Goal: Task Accomplishment & Management: Manage account settings

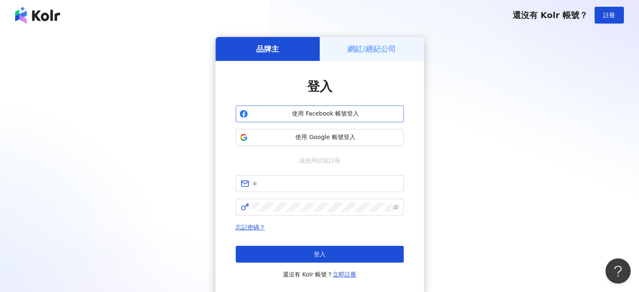
click at [328, 114] on span "使用 Facebook 帳號登入" at bounding box center [325, 114] width 149 height 8
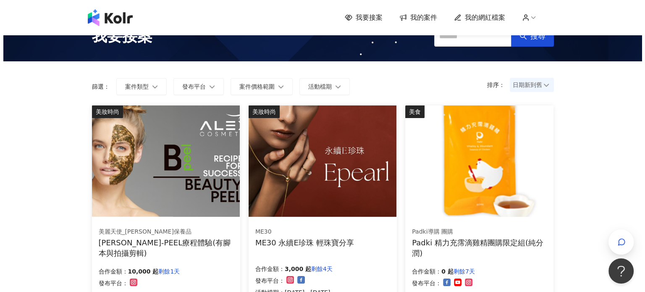
scroll to position [42, 0]
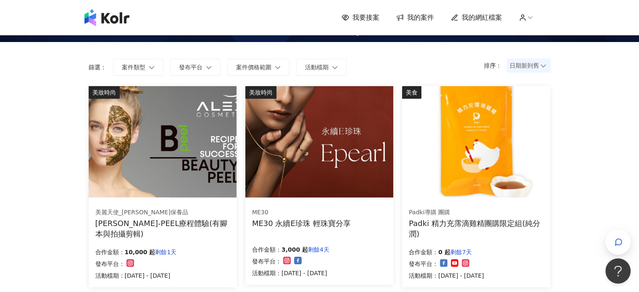
click at [213, 109] on img at bounding box center [163, 141] width 148 height 111
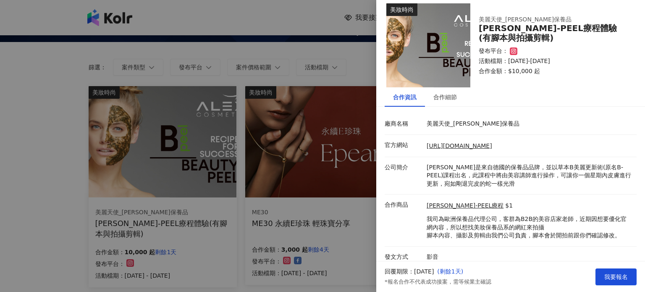
scroll to position [12, 0]
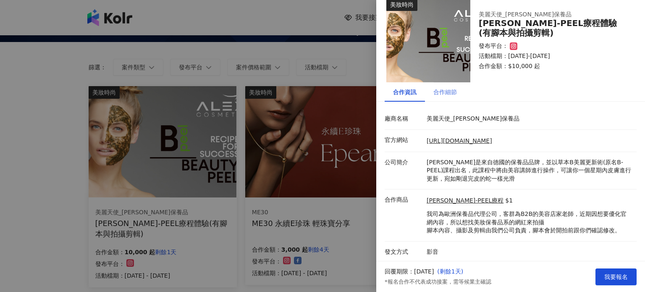
click at [451, 100] on div "合作細節" at bounding box center [445, 91] width 40 height 19
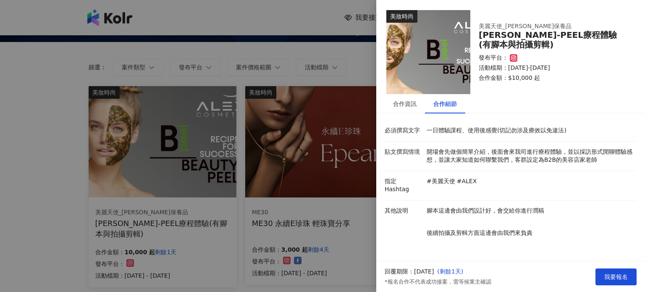
scroll to position [0, 0]
click at [324, 63] on div at bounding box center [322, 146] width 645 height 292
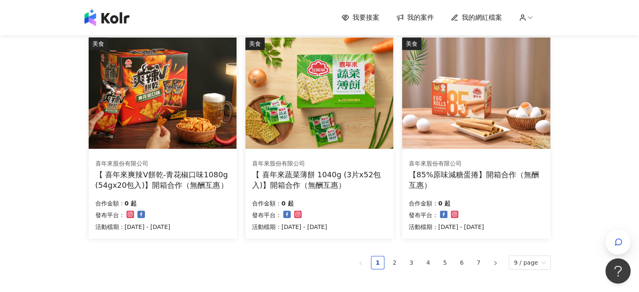
scroll to position [546, 0]
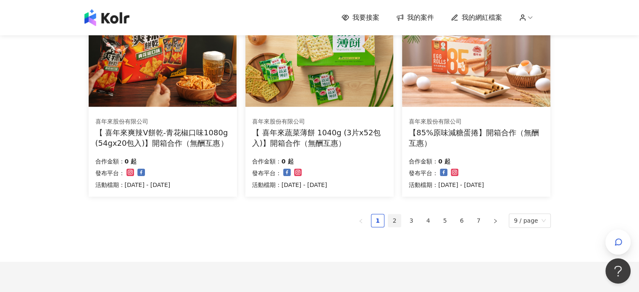
click at [399, 221] on link "2" at bounding box center [394, 220] width 13 height 13
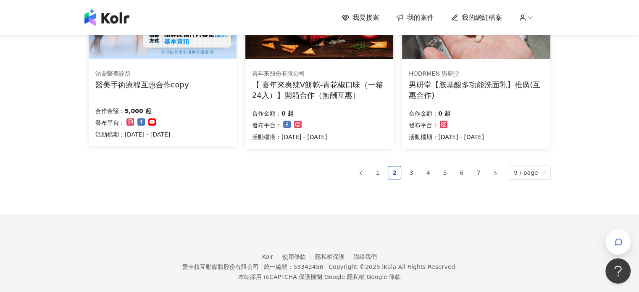
scroll to position [608, 0]
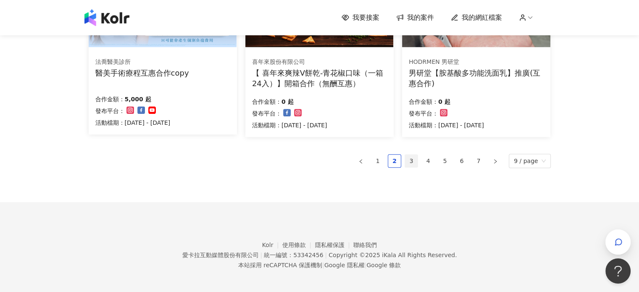
click at [418, 161] on link "3" at bounding box center [411, 161] width 13 height 13
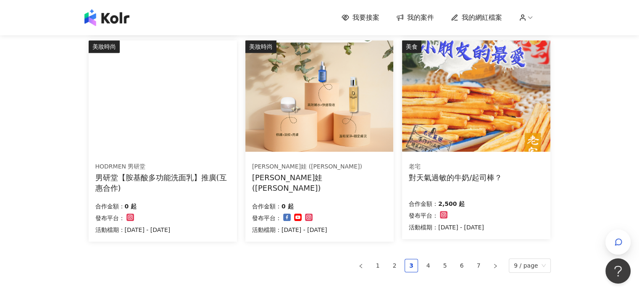
scroll to position [504, 0]
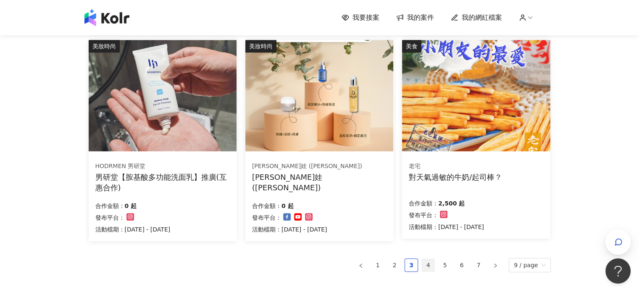
click at [433, 268] on link "4" at bounding box center [428, 265] width 13 height 13
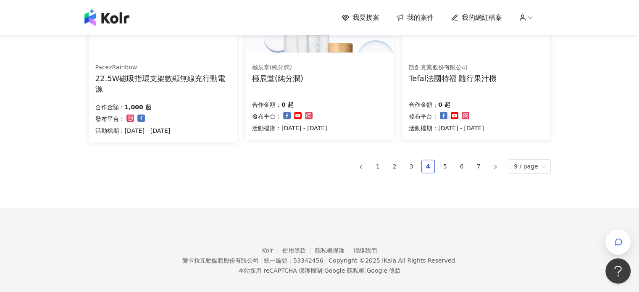
scroll to position [611, 0]
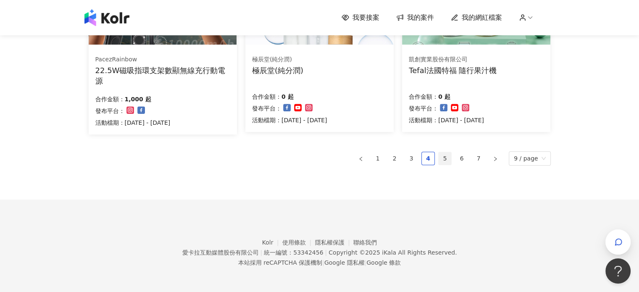
click at [451, 158] on link "5" at bounding box center [445, 158] width 13 height 13
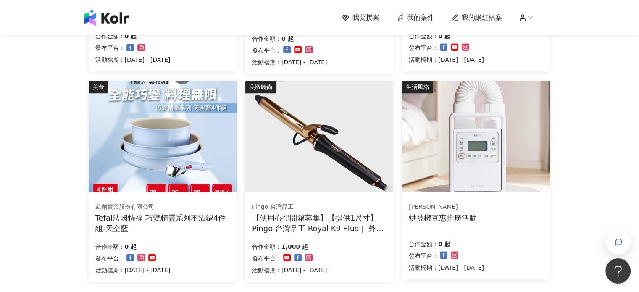
scroll to position [569, 0]
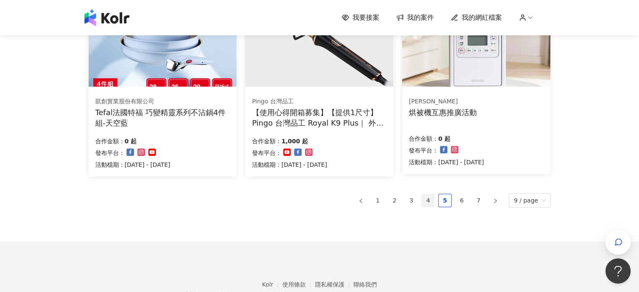
click at [432, 200] on link "4" at bounding box center [428, 200] width 13 height 13
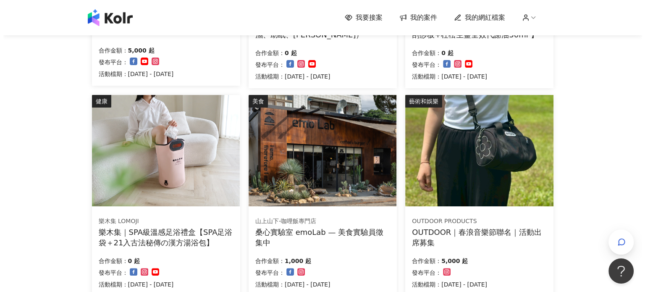
scroll to position [233, 0]
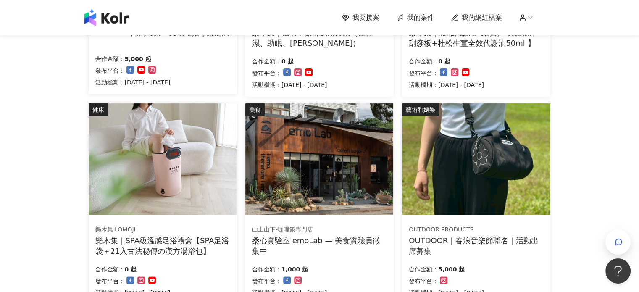
click at [491, 160] on img at bounding box center [476, 158] width 148 height 111
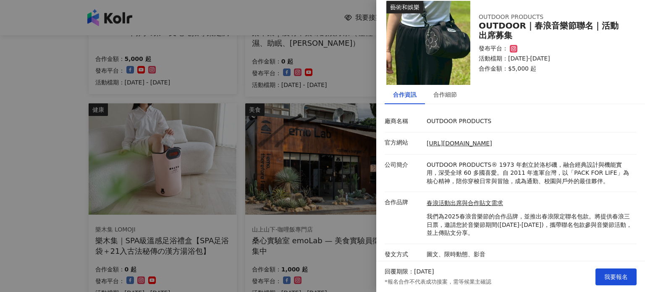
scroll to position [12, 0]
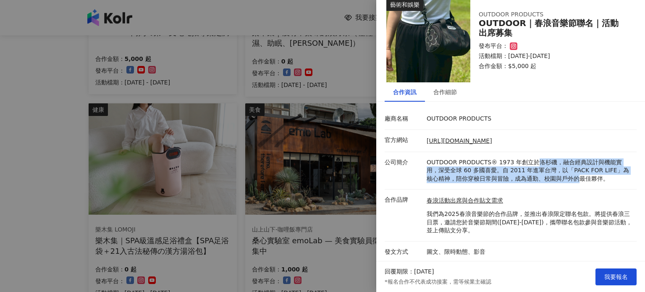
drag, startPoint x: 526, startPoint y: 163, endPoint x: 564, endPoint y: 182, distance: 43.0
click at [564, 182] on li "公司簡介 OUTDOOR PRODUCTS® [DATE]創立於洛杉磯，融合經典設計與機能實用，深受全球 60 多國喜愛。自 [DATE]進軍台灣，以「PAC…" at bounding box center [511, 171] width 252 height 38
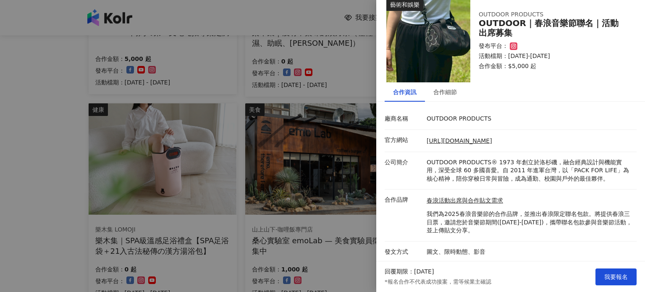
click at [590, 185] on li "公司簡介 OUTDOOR PRODUCTS® [DATE]創立於洛杉磯，融合經典設計與機能實用，深受全球 60 多國喜愛。自 [DATE]進軍台灣，以「PAC…" at bounding box center [511, 171] width 252 height 38
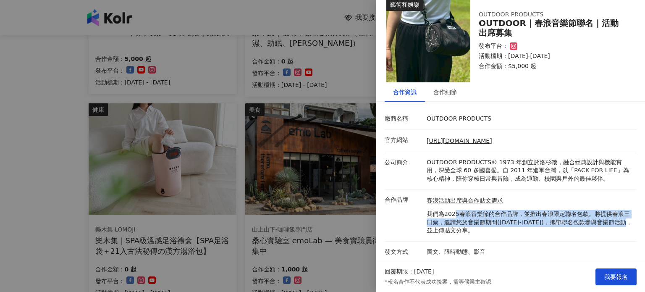
drag, startPoint x: 452, startPoint y: 214, endPoint x: 603, endPoint y: 221, distance: 151.4
click at [603, 221] on p "我們為2025春浪音樂節的合作品牌，並推出春浪限定聯名包款。將提供春浪三日票，邀請您於音樂節期間([DATE]-[DATE])，攜帶聯名包款參與音樂節活動，並…" at bounding box center [530, 222] width 206 height 25
click at [553, 221] on p "我們為2025春浪音樂節的合作品牌，並推出春浪限定聯名包款。將提供春浪三日票，邀請您於音樂節期間([DATE]-[DATE])，攜帶聯名包款參與音樂節活動，並…" at bounding box center [530, 222] width 206 height 25
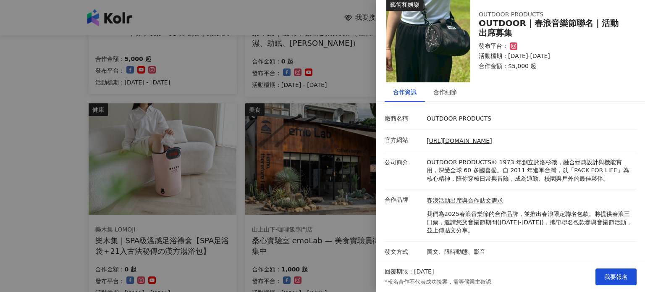
drag, startPoint x: 487, startPoint y: 220, endPoint x: 578, endPoint y: 233, distance: 91.7
click at [586, 231] on p "我們為2025春浪音樂節的合作品牌，並推出春浪限定聯名包款。將提供春浪三日票，邀請您於音樂節期間([DATE]-[DATE])，攜帶聯名包款參與音樂節活動，並…" at bounding box center [530, 222] width 206 height 25
click at [558, 231] on p "我們為2025春浪音樂節的合作品牌，並推出春浪限定聯名包款。將提供春浪三日票，邀請您於音樂節期間([DATE]-[DATE])，攜帶聯名包款參與音樂節活動，並…" at bounding box center [530, 222] width 206 height 25
click at [451, 93] on div "合作細節" at bounding box center [446, 91] width 24 height 9
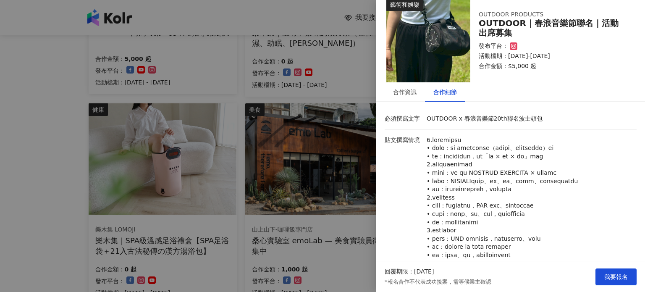
scroll to position [54, 0]
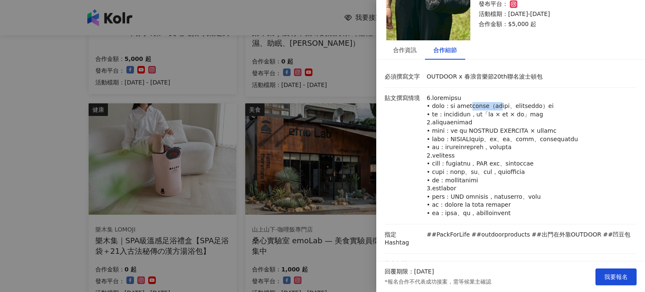
drag, startPoint x: 499, startPoint y: 105, endPoint x: 548, endPoint y: 104, distance: 49.2
click at [548, 104] on p at bounding box center [530, 156] width 206 height 124
drag, startPoint x: 548, startPoint y: 104, endPoint x: 555, endPoint y: 116, distance: 14.1
click at [555, 115] on p at bounding box center [530, 156] width 206 height 124
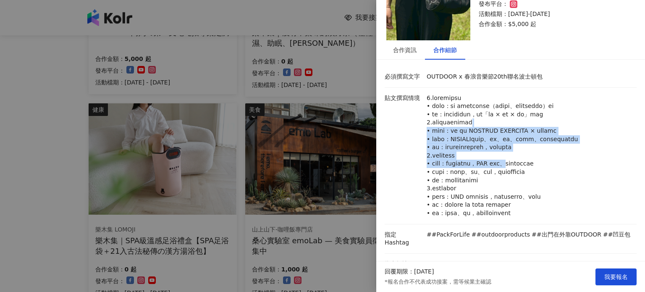
drag, startPoint x: 521, startPoint y: 128, endPoint x: 557, endPoint y: 184, distance: 66.5
click at [556, 183] on p at bounding box center [530, 156] width 206 height 124
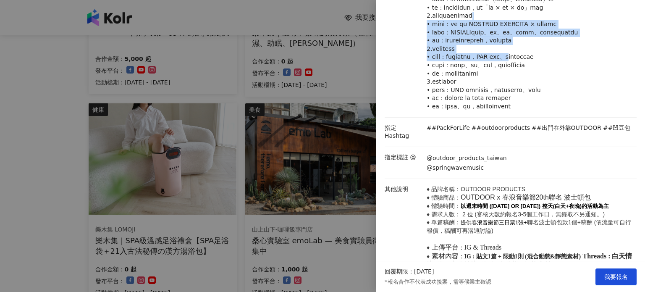
scroll to position [222, 0]
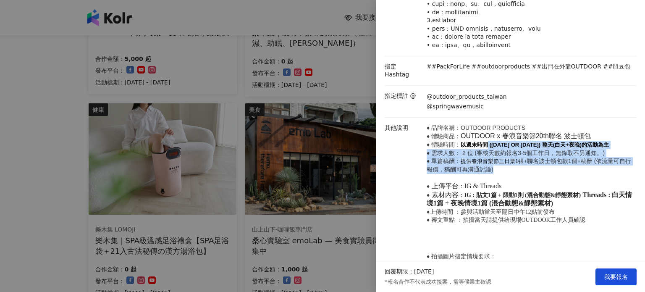
drag, startPoint x: 484, startPoint y: 153, endPoint x: 605, endPoint y: 181, distance: 124.1
click at [606, 181] on p "♦ 品牌名稱：OUTDOOR PRODUCTS ♦ 體驗商品： OUTDOOR x 春浪音樂節20th聯名 波士頓包 ♦ 體驗時間： 以週末時間 ([DATE…" at bounding box center [530, 174] width 206 height 100
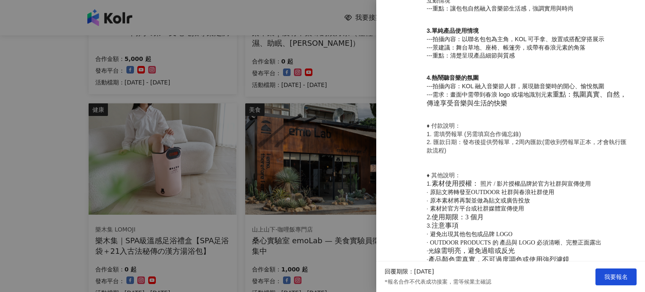
scroll to position [598, 0]
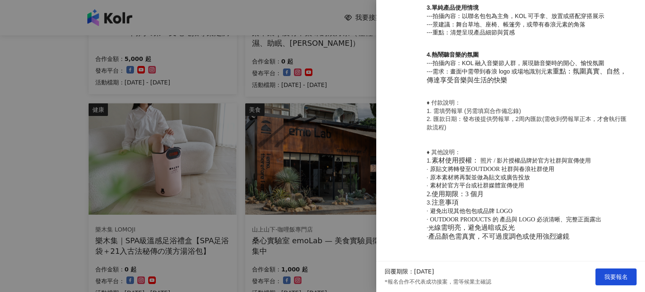
click at [351, 69] on div at bounding box center [322, 146] width 645 height 292
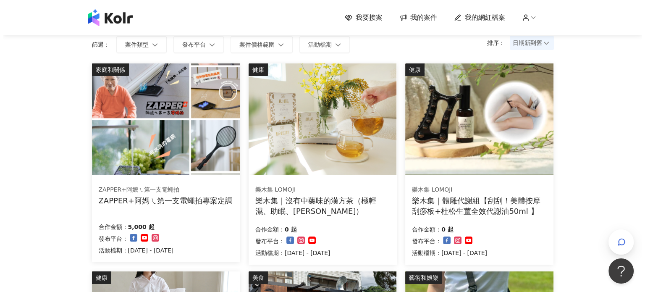
scroll to position [23, 0]
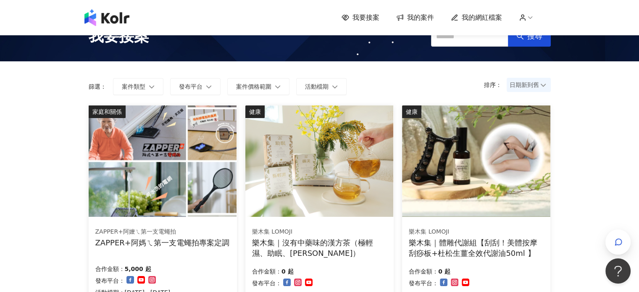
click at [501, 141] on img at bounding box center [476, 160] width 148 height 111
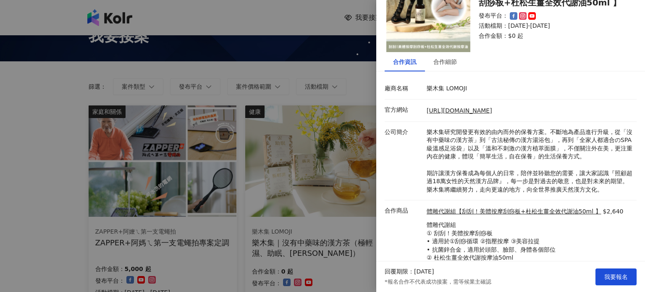
scroll to position [78, 0]
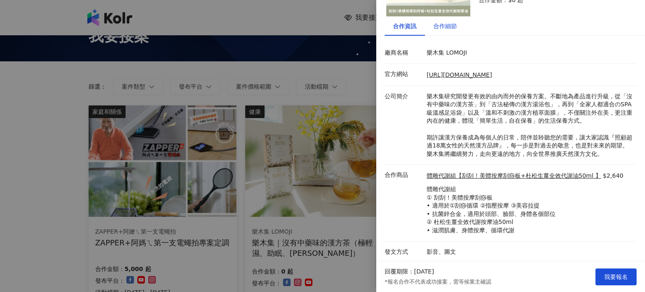
click at [449, 28] on div "合作細節" at bounding box center [446, 25] width 24 height 9
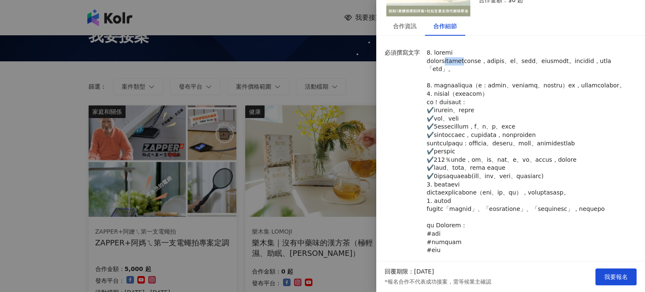
drag, startPoint x: 453, startPoint y: 62, endPoint x: 492, endPoint y: 60, distance: 38.7
click at [492, 60] on p at bounding box center [530, 152] width 206 height 206
drag, startPoint x: 534, startPoint y: 71, endPoint x: 542, endPoint y: 77, distance: 10.5
click at [542, 77] on p at bounding box center [530, 152] width 206 height 206
click at [542, 77] on body "我要接案 我的案件 我的網紅檔案 我要接案 搜尋 排序： 日期新到舊 篩選： 案件類型 發布平台 案件價格範圍 活動檔期 清除 套用 家庭和關係 ZAPPER…" at bounding box center [319, 123] width 639 height 292
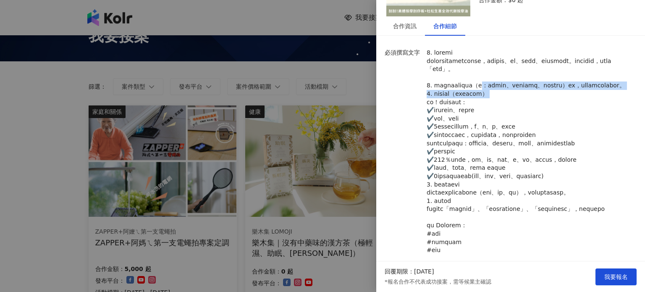
drag, startPoint x: 504, startPoint y: 88, endPoint x: 537, endPoint y: 100, distance: 35.8
click at [537, 100] on p at bounding box center [530, 152] width 206 height 206
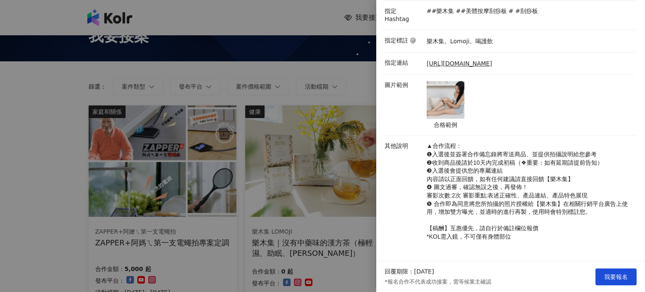
scroll to position [453, 0]
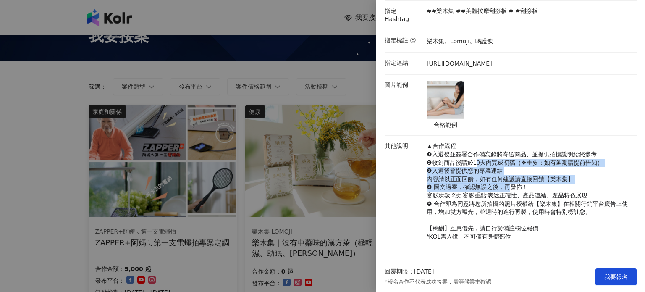
drag, startPoint x: 476, startPoint y: 157, endPoint x: 516, endPoint y: 200, distance: 58.6
click at [516, 198] on p "▲合作流程： ❶入選後並簽署合作備忘錄將寄送商品、並提供拍攝說明給您參考 ❷收到商品後請於10天內完成初稿（❖重要：如有延期請提前告知） ❸入選後會提供您的專…" at bounding box center [530, 191] width 206 height 99
drag, startPoint x: 519, startPoint y: 207, endPoint x: 523, endPoint y: 221, distance: 14.1
click at [521, 221] on body "我要接案 我的案件 我的網紅檔案 我要接案 搜尋 排序： 日期新到舊 篩選： 案件類型 發布平台 案件價格範圍 活動檔期 清除 套用 家庭和關係 ZAPPER…" at bounding box center [319, 123] width 639 height 292
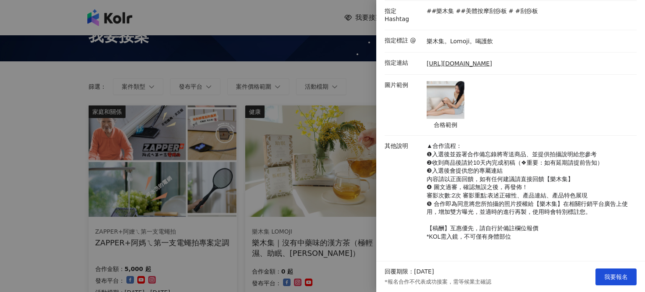
click at [522, 222] on p "▲合作流程： ❶入選後並簽署合作備忘錄將寄送商品、並提供拍攝說明給您參考 ❷收到商品後請於10天內完成初稿（❖重要：如有延期請提前告知） ❸入選後會提供您的專…" at bounding box center [530, 191] width 206 height 99
click at [515, 213] on span "❺ 合作即為同意將您所拍攝的照片授權給【樂木集】在相關行銷平台廣告上使用，增加雙方曝光，並適時的進行再製，使用時會特別標註您。" at bounding box center [527, 207] width 201 height 15
drag, startPoint x: 499, startPoint y: 229, endPoint x: 545, endPoint y: 226, distance: 45.4
click at [538, 226] on p "▲合作流程： ❶入選後並簽署合作備忘錄將寄送商品、並提供拍攝說明給您參考 ❷收到商品後請於10天內完成初稿（❖重要：如有延期請提前告知） ❸入選後會提供您的專…" at bounding box center [530, 191] width 206 height 99
click at [546, 226] on p "▲合作流程： ❶入選後並簽署合作備忘錄將寄送商品、並提供拍攝說明給您參考 ❷收到商品後請於10天內完成初稿（❖重要：如有延期請提前告知） ❸入選後會提供您的專…" at bounding box center [530, 191] width 206 height 99
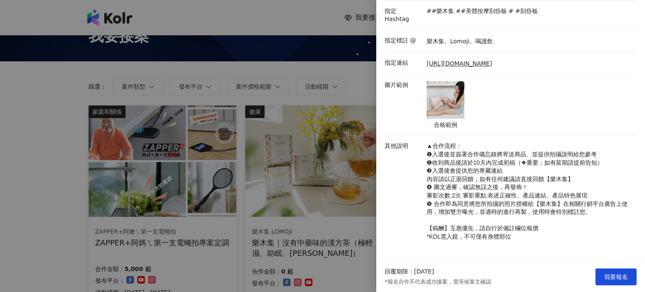
click at [347, 60] on div at bounding box center [322, 146] width 645 height 292
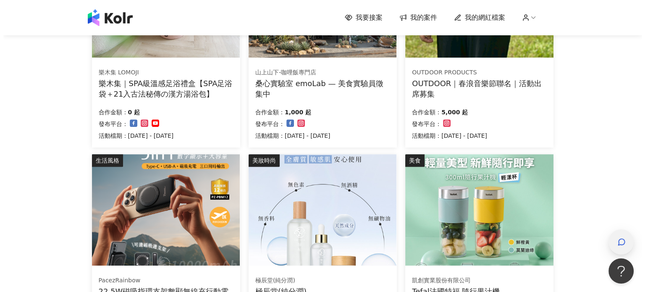
scroll to position [485, 0]
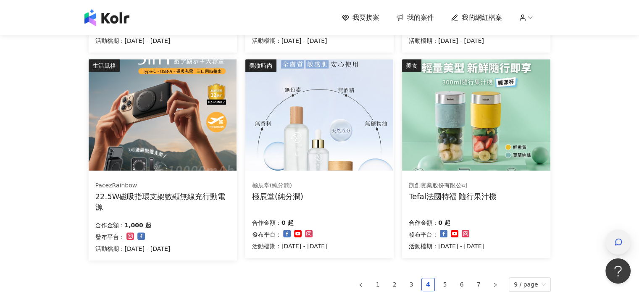
click at [618, 237] on span "button" at bounding box center [618, 242] width 8 height 10
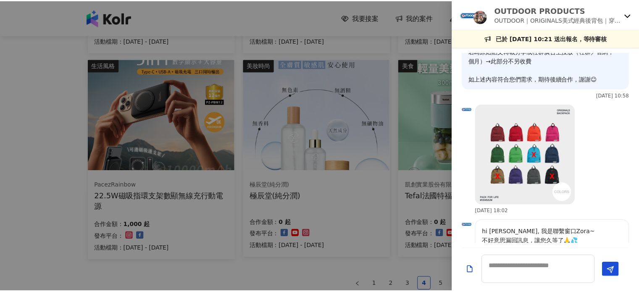
scroll to position [405, 0]
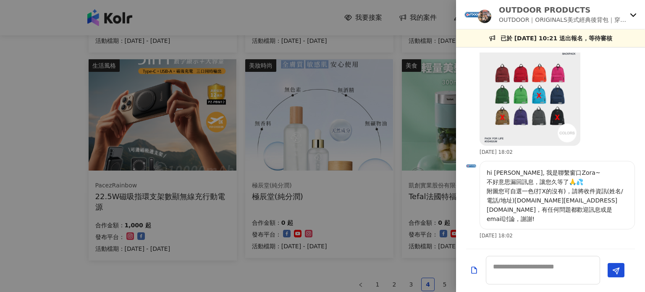
click at [632, 16] on icon at bounding box center [633, 14] width 7 height 7
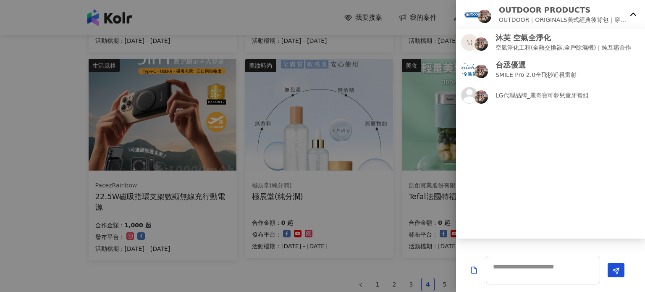
click at [632, 11] on icon at bounding box center [633, 14] width 7 height 7
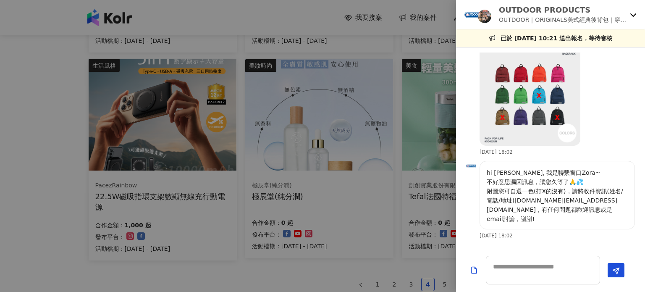
click at [345, 18] on div at bounding box center [322, 146] width 645 height 292
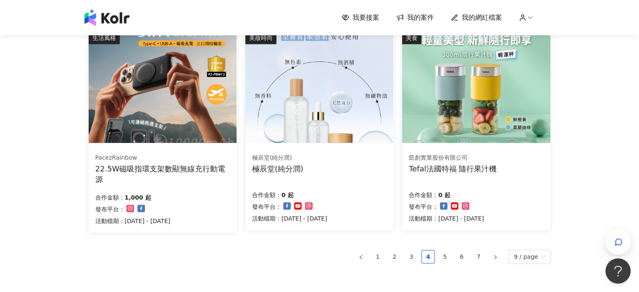
scroll to position [527, 0]
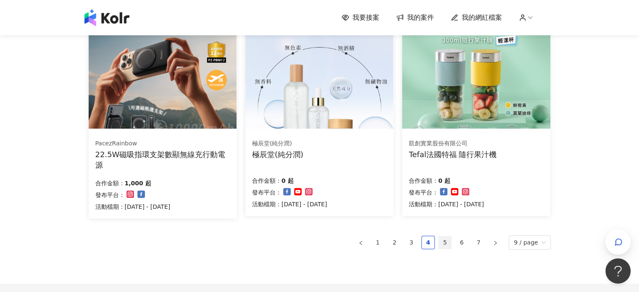
click at [447, 238] on link "5" at bounding box center [445, 242] width 13 height 13
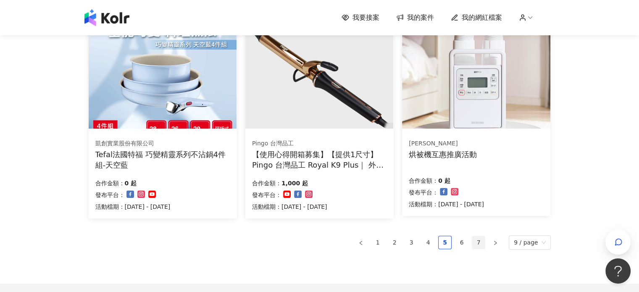
click at [479, 242] on link "7" at bounding box center [478, 242] width 13 height 13
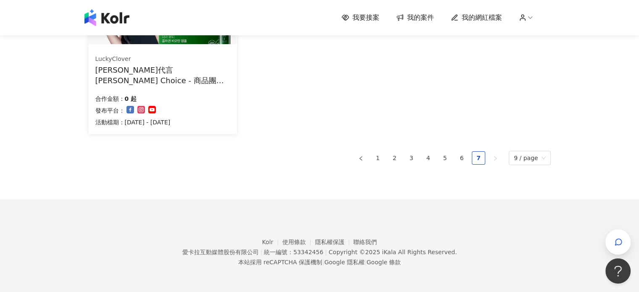
scroll to position [0, 0]
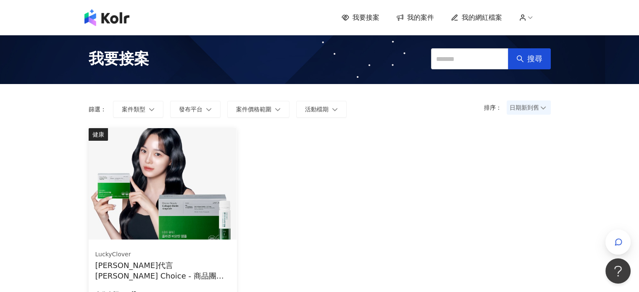
click at [421, 21] on span "我的案件" at bounding box center [420, 17] width 27 height 9
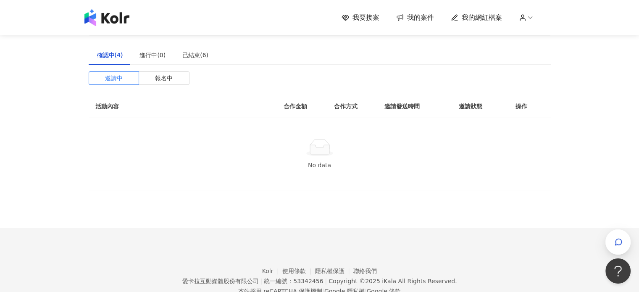
click at [108, 53] on div "確認中(4)" at bounding box center [110, 54] width 26 height 9
click at [171, 82] on span "報名中" at bounding box center [164, 78] width 18 height 13
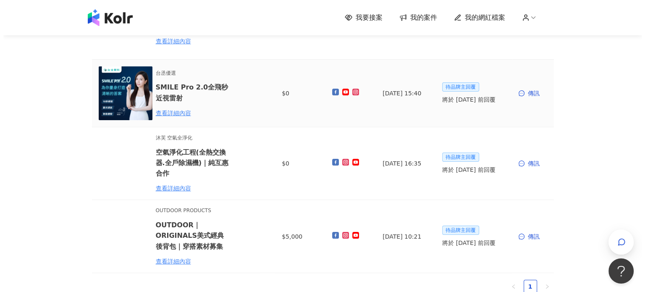
scroll to position [168, 0]
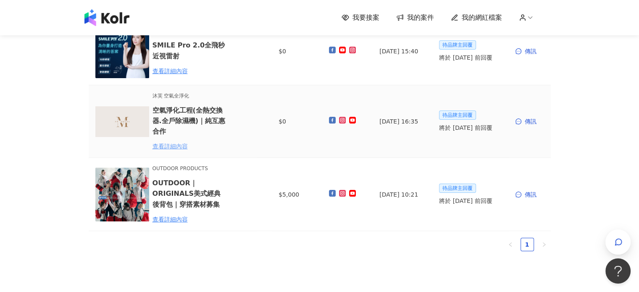
click at [182, 146] on div "查看詳細內容" at bounding box center [190, 146] width 74 height 9
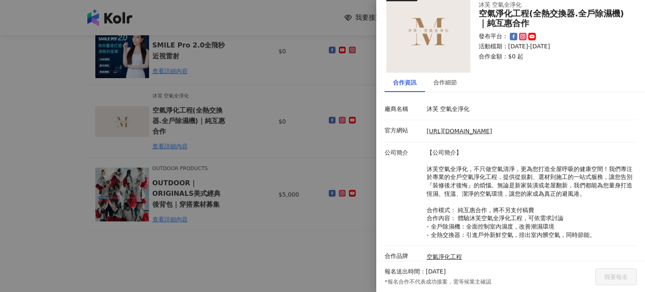
scroll to position [42, 0]
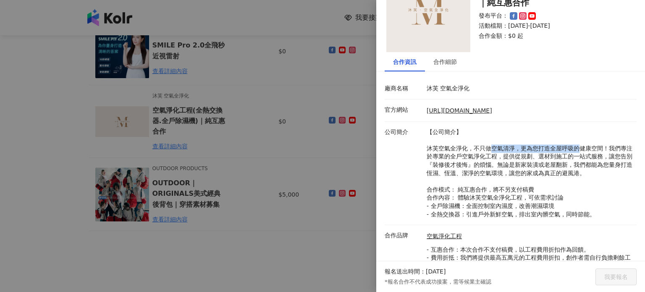
drag, startPoint x: 490, startPoint y: 151, endPoint x: 593, endPoint y: 151, distance: 102.5
click at [581, 151] on p "【公司簡介】 沐芙空氣全淨化，不只做空氣清淨，更為您打造全屋呼吸的健康空間！我們專注於專業的全戶空氣淨化工程，提供從規劃、選材到施工的一站式服務，讓您告別『裝…" at bounding box center [530, 173] width 206 height 91
click at [593, 151] on p "【公司簡介】 沐芙空氣全淨化，不只做空氣清淨，更為您打造全屋呼吸的健康空間！我們專注於專業的全戶空氣淨化工程，提供從規劃、選材到施工的一站式服務，讓您告別『裝…" at bounding box center [530, 173] width 206 height 91
drag, startPoint x: 437, startPoint y: 159, endPoint x: 586, endPoint y: 158, distance: 149.2
click at [586, 158] on p "【公司簡介】 沐芙空氣全淨化，不只做空氣清淨，更為您打造全屋呼吸的健康空間！我們專注於專業的全戶空氣淨化工程，提供從規劃、選材到施工的一站式服務，讓您告別『裝…" at bounding box center [530, 173] width 206 height 91
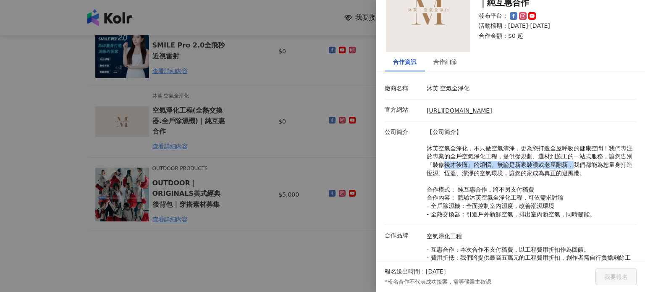
drag, startPoint x: 453, startPoint y: 168, endPoint x: 588, endPoint y: 164, distance: 134.5
click at [587, 164] on p "【公司簡介】 沐芙空氣全淨化，不只做空氣清淨，更為您打造全屋呼吸的健康空間！我們專注於專業的全戶空氣淨化工程，提供從規劃、選材到施工的一站式服務，讓您告別『裝…" at bounding box center [530, 173] width 206 height 91
click at [592, 165] on p "【公司簡介】 沐芙空氣全淨化，不只做空氣清淨，更為您打造全屋呼吸的健康空間！我們專注於專業的全戶空氣淨化工程，提供從規劃、選材到施工的一站式服務，讓您告別『裝…" at bounding box center [530, 173] width 206 height 91
drag, startPoint x: 519, startPoint y: 156, endPoint x: 606, endPoint y: 156, distance: 87.8
click at [606, 156] on p "【公司簡介】 沐芙空氣全淨化，不只做空氣清淨，更為您打造全屋呼吸的健康空間！我們專注於專業的全戶空氣淨化工程，提供從規劃、選材到施工的一站式服務，讓您告別『裝…" at bounding box center [530, 173] width 206 height 91
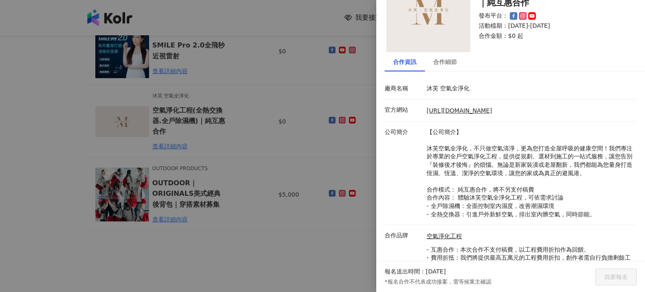
click at [620, 155] on p "【公司簡介】 沐芙空氣全淨化，不只做空氣清淨，更為您打造全屋呼吸的健康空間！我們專注於專業的全戶空氣淨化工程，提供從規劃、選材到施工的一站式服務，讓您告別『裝…" at bounding box center [530, 173] width 206 height 91
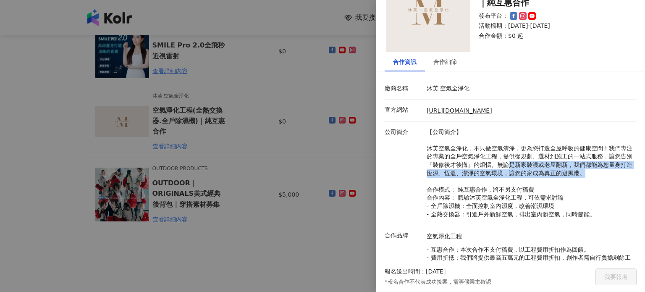
drag, startPoint x: 521, startPoint y: 168, endPoint x: 615, endPoint y: 172, distance: 94.6
click at [615, 172] on p "【公司簡介】 沐芙空氣全淨化，不只做空氣清淨，更為您打造全屋呼吸的健康空間！我們專注於專業的全戶空氣淨化工程，提供從規劃、選材到施工的一站式服務，讓您告別『裝…" at bounding box center [530, 173] width 206 height 91
click at [614, 177] on p "【公司簡介】 沐芙空氣全淨化，不只做空氣清淨，更為您打造全屋呼吸的健康空間！我們專注於專業的全戶空氣淨化工程，提供從規劃、選材到施工的一站式服務，讓您告別『裝…" at bounding box center [530, 173] width 206 height 91
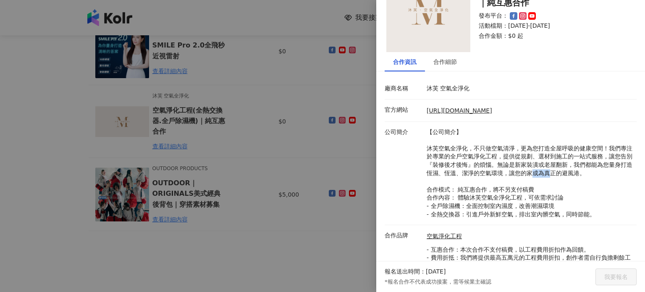
drag, startPoint x: 548, startPoint y: 173, endPoint x: 573, endPoint y: 171, distance: 25.3
click at [569, 170] on p "【公司簡介】 沐芙空氣全淨化，不只做空氣清淨，更為您打造全屋呼吸的健康空間！我們專注於專業的全戶空氣淨化工程，提供從規劃、選材到施工的一站式服務，讓您告別『裝…" at bounding box center [530, 173] width 206 height 91
click at [579, 172] on p "【公司簡介】 沐芙空氣全淨化，不只做空氣清淨，更為您打造全屋呼吸的健康空間！我們專注於專業的全戶空氣淨化工程，提供從規劃、選材到施工的一站式服務，讓您告別『裝…" at bounding box center [530, 173] width 206 height 91
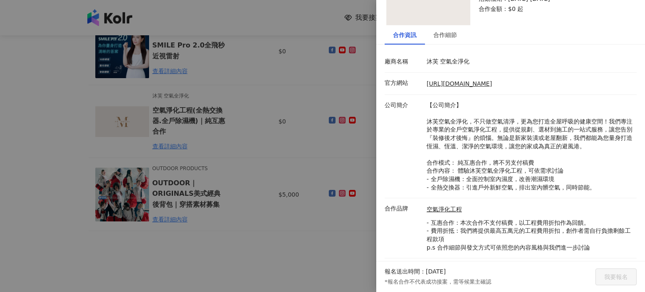
scroll to position [84, 0]
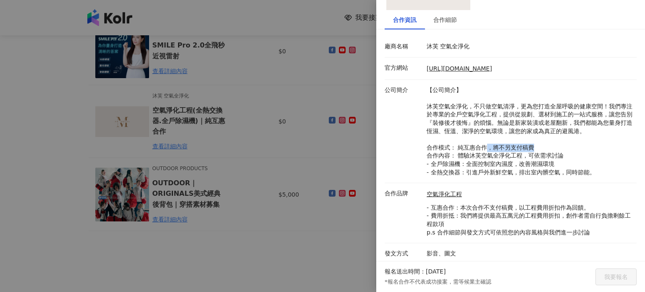
drag, startPoint x: 491, startPoint y: 148, endPoint x: 547, endPoint y: 150, distance: 55.9
click at [547, 150] on p "【公司簡介】 沐芙空氣全淨化，不只做空氣清淨，更為您打造全屋呼吸的健康空間！我們專注於專業的全戶空氣淨化工程，提供從規劃、選材到施工的一站式服務，讓您告別『裝…" at bounding box center [530, 131] width 206 height 91
click at [500, 154] on p "【公司簡介】 沐芙空氣全淨化，不只做空氣清淨，更為您打造全屋呼吸的健康空間！我們專注於專業的全戶空氣淨化工程，提供從規劃、選材到施工的一站式服務，讓您告別『裝…" at bounding box center [530, 131] width 206 height 91
drag, startPoint x: 494, startPoint y: 155, endPoint x: 553, endPoint y: 154, distance: 58.4
click at [553, 154] on p "【公司簡介】 沐芙空氣全淨化，不只做空氣清淨，更為您打造全屋呼吸的健康空間！我們專注於專業的全戶空氣淨化工程，提供從規劃、選材到施工的一站式服務，讓您告別『裝…" at bounding box center [530, 131] width 206 height 91
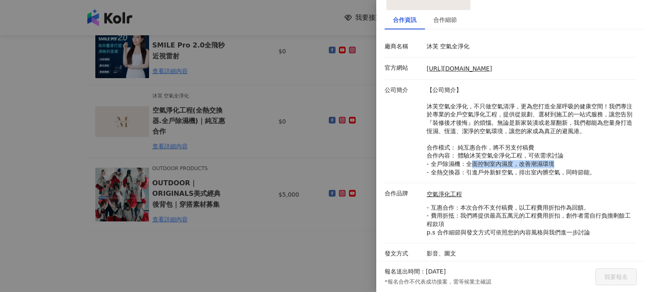
drag, startPoint x: 472, startPoint y: 163, endPoint x: 553, endPoint y: 162, distance: 81.1
click at [553, 162] on p "【公司簡介】 沐芙空氣全淨化，不只做空氣清淨，更為您打造全屋呼吸的健康空間！我們專注於專業的全戶空氣淨化工程，提供從規劃、選材到施工的一站式服務，讓您告別『裝…" at bounding box center [530, 131] width 206 height 91
click at [516, 164] on p "【公司簡介】 沐芙空氣全淨化，不只做空氣清淨，更為您打造全屋呼吸的健康空間！我們專注於專業的全戶空氣淨化工程，提供從規劃、選材到施工的一站式服務，讓您告別『裝…" at bounding box center [530, 131] width 206 height 91
drag, startPoint x: 476, startPoint y: 163, endPoint x: 554, endPoint y: 163, distance: 78.6
click at [554, 163] on p "【公司簡介】 沐芙空氣全淨化，不只做空氣清淨，更為您打造全屋呼吸的健康空間！我們專注於專業的全戶空氣淨化工程，提供從規劃、選材到施工的一站式服務，讓您告別『裝…" at bounding box center [530, 131] width 206 height 91
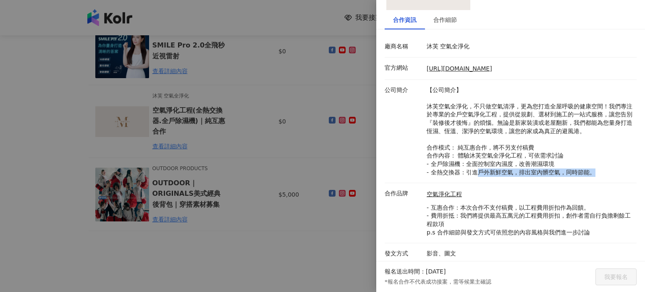
drag, startPoint x: 477, startPoint y: 174, endPoint x: 595, endPoint y: 169, distance: 117.8
click at [595, 169] on p "【公司簡介】 沐芙空氣全淨化，不只做空氣清淨，更為您打造全屋呼吸的健康空間！我們專注於專業的全戶空氣淨化工程，提供從規劃、選材到施工的一站式服務，讓您告別『裝…" at bounding box center [530, 131] width 206 height 91
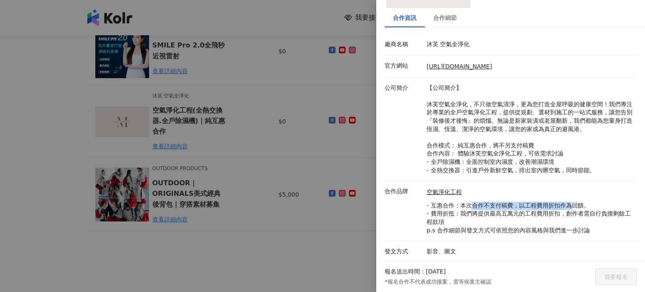
drag, startPoint x: 469, startPoint y: 206, endPoint x: 573, endPoint y: 208, distance: 104.2
click at [571, 205] on p "- 互惠合作：本次合作不支付稿費，以工程費用折扣作為回饋。 - 費用折抵：我們將提供最高五萬元的工程費用折扣，創作者需自行負擔剩餘工程款項 p.s 合作細節與…" at bounding box center [530, 218] width 206 height 33
click at [503, 209] on p "- 互惠合作：本次合作不支付稿費，以工程費用折扣作為回饋。 - 費用折抵：我們將提供最高五萬元的工程費用折扣，創作者需自行負擔剩餘工程款項 p.s 合作細節與…" at bounding box center [530, 218] width 206 height 33
drag, startPoint x: 534, startPoint y: 206, endPoint x: 590, endPoint y: 205, distance: 55.5
click at [590, 205] on p "- 互惠合作：本次合作不支付稿費，以工程費用折扣作為回饋。 - 費用折抵：我們將提供最高五萬元的工程費用折扣，創作者需自行負擔剩餘工程款項 p.s 合作細節與…" at bounding box center [530, 218] width 206 height 33
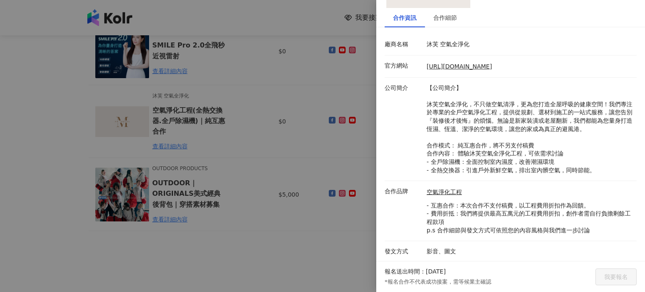
click at [471, 214] on p "- 互惠合作：本次合作不支付稿費，以工程費用折扣作為回饋。 - 費用折抵：我們將提供最高五萬元的工程費用折扣，創作者需自行負擔剩餘工程款項 p.s 合作細節與…" at bounding box center [530, 218] width 206 height 33
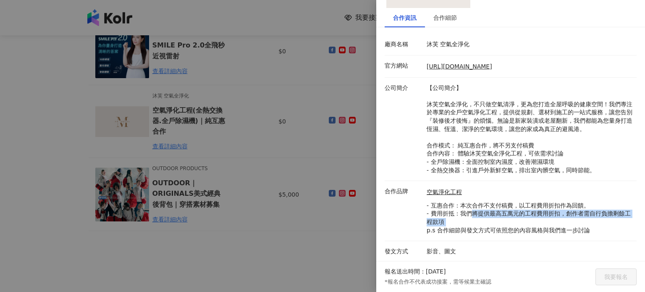
drag, startPoint x: 471, startPoint y: 214, endPoint x: 618, endPoint y: 223, distance: 146.5
click at [618, 223] on p "- 互惠合作：本次合作不支付稿費，以工程費用折扣作為回饋。 - 費用折抵：我們將提供最高五萬元的工程費用折扣，創作者需自行負擔剩餘工程款項 p.s 合作細節與…" at bounding box center [530, 218] width 206 height 33
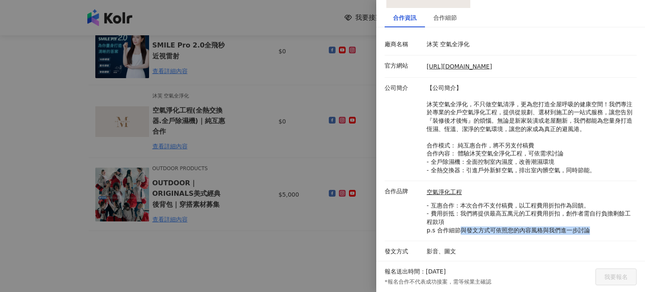
drag, startPoint x: 459, startPoint y: 228, endPoint x: 588, endPoint y: 231, distance: 129.4
click at [588, 231] on p "- 互惠合作：本次合作不支付稿費，以工程費用折扣作為回饋。 - 費用折抵：我們將提供最高五萬元的工程費用折扣，創作者需自行負擔剩餘工程款項 p.s 合作細節與…" at bounding box center [530, 218] width 206 height 33
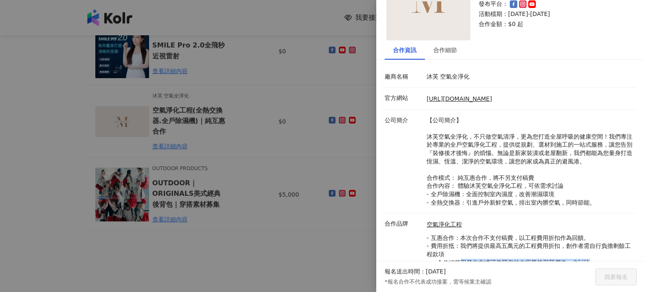
scroll to position [2, 0]
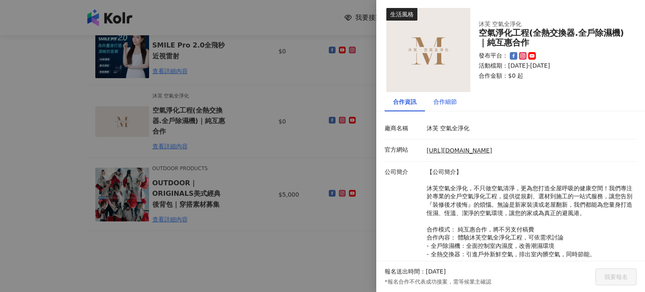
click at [450, 103] on div "合作細節" at bounding box center [446, 101] width 24 height 9
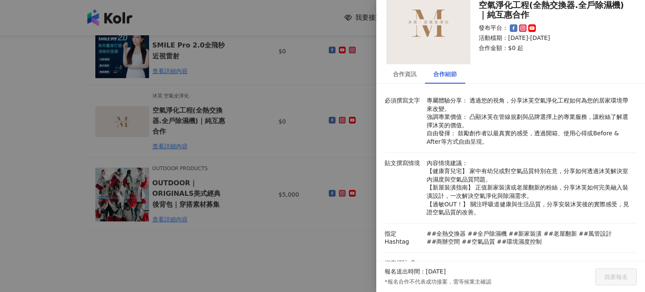
scroll to position [44, 0]
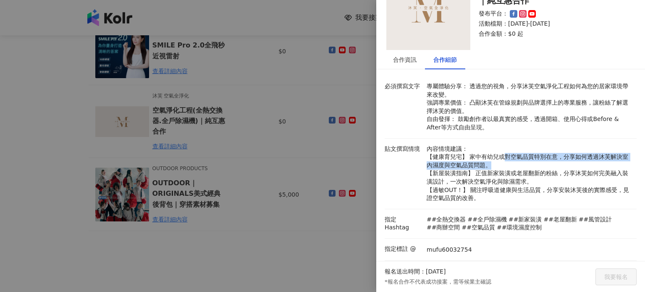
drag, startPoint x: 503, startPoint y: 156, endPoint x: 601, endPoint y: 164, distance: 98.6
click at [601, 164] on p "內容情境建議： 【健康育兒宅】 家中有幼兒或對空氣品質特別在意，分享如何透過沐芙解決室內濕度與空氣品質問題。 【新屋裝潢指南】 正值新家裝潢或老屋翻新的粉絲，…" at bounding box center [530, 174] width 206 height 58
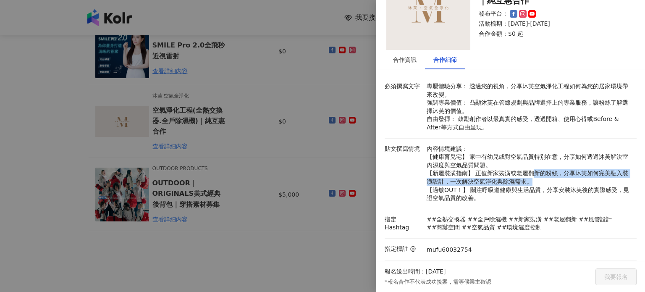
drag, startPoint x: 535, startPoint y: 171, endPoint x: 559, endPoint y: 179, distance: 25.5
click at [559, 179] on p "內容情境建議： 【健康育兒宅】 家中有幼兒或對空氣品質特別在意，分享如何透過沐芙解決室內濕度與空氣品質問題。 【新屋裝潢指南】 正值新家裝潢或老屋翻新的粉絲，…" at bounding box center [530, 174] width 206 height 58
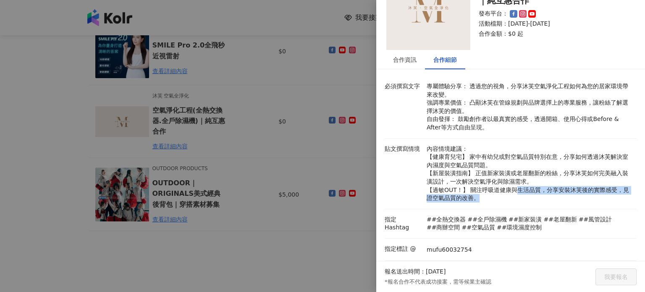
drag, startPoint x: 517, startPoint y: 190, endPoint x: 555, endPoint y: 201, distance: 39.1
click at [555, 201] on p "內容情境建議： 【健康育兒宅】 家中有幼兒或對空氣品質特別在意，分享如何透過沐芙解決室內濕度與空氣品質問題。 【新屋裝潢指南】 正值新家裝潢或老屋翻新的粉絲，…" at bounding box center [530, 174] width 206 height 58
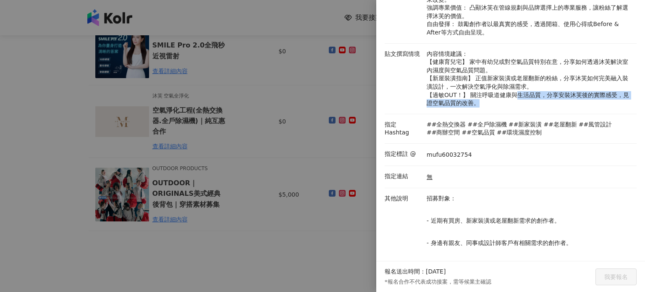
scroll to position [145, 0]
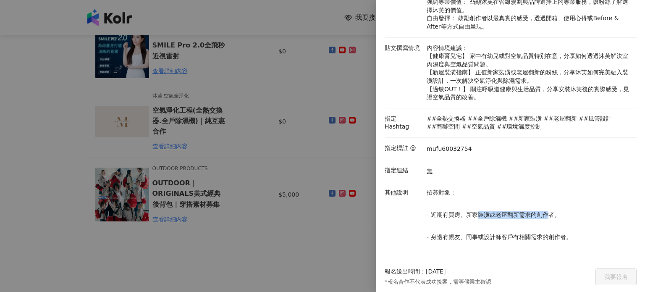
drag, startPoint x: 477, startPoint y: 212, endPoint x: 556, endPoint y: 216, distance: 79.1
click at [551, 216] on p "- 近期有買房、新家裝潢或老屋翻新需求的創作者。" at bounding box center [530, 215] width 206 height 8
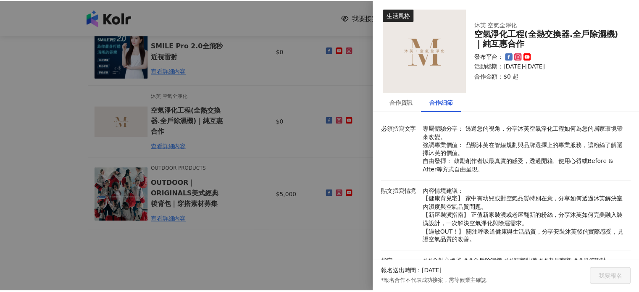
scroll to position [0, 0]
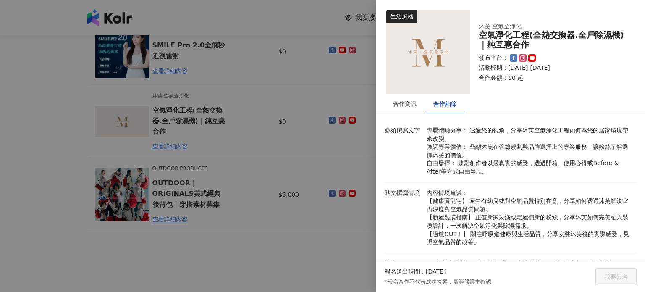
click at [306, 67] on div at bounding box center [322, 146] width 645 height 292
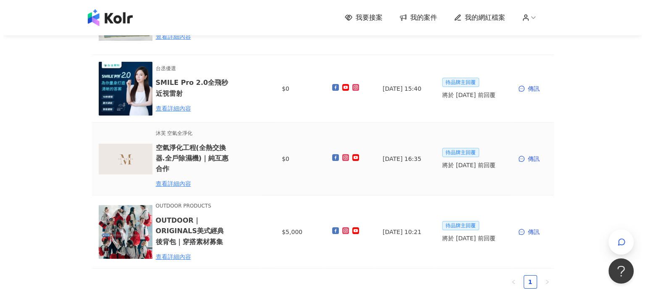
scroll to position [84, 0]
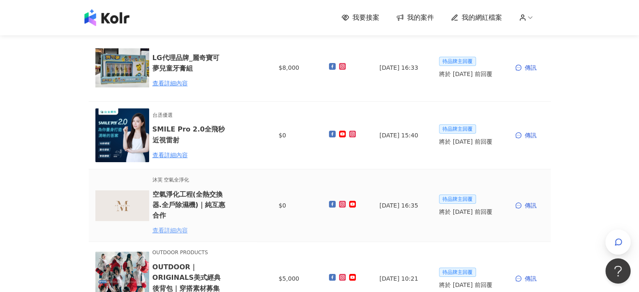
click at [187, 234] on div "查看詳細內容" at bounding box center [190, 230] width 74 height 9
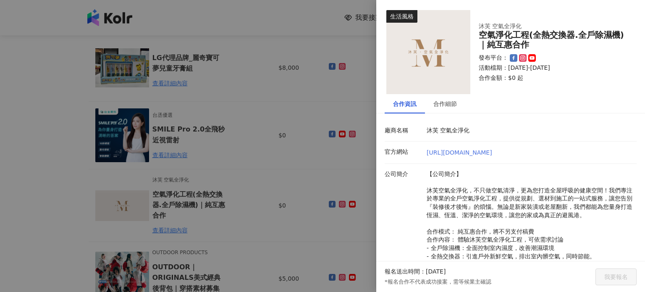
click at [478, 151] on link "[URL][DOMAIN_NAME]" at bounding box center [460, 152] width 66 height 7
